Goal: Navigation & Orientation: Find specific page/section

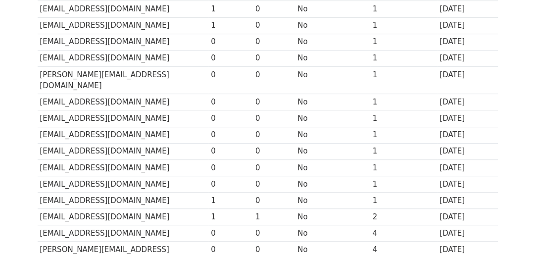
scroll to position [420, 0]
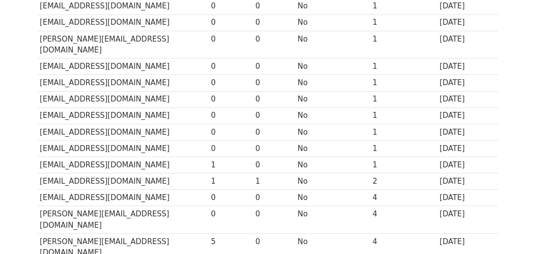
scroll to position [456, 0]
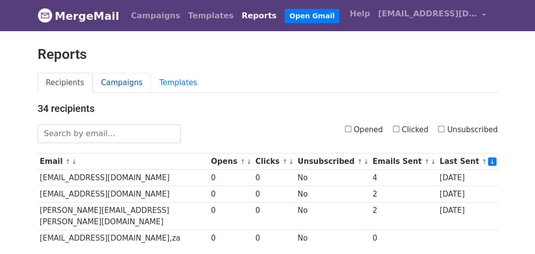
click at [109, 84] on link "Campaigns" at bounding box center [122, 83] width 58 height 20
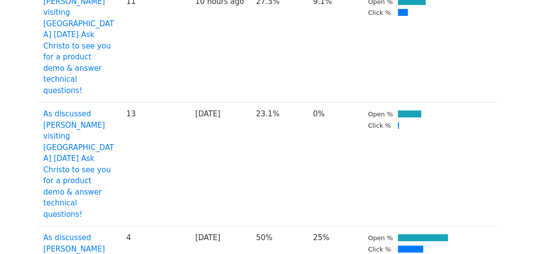
scroll to position [119, 0]
